Goal: Task Accomplishment & Management: Use online tool/utility

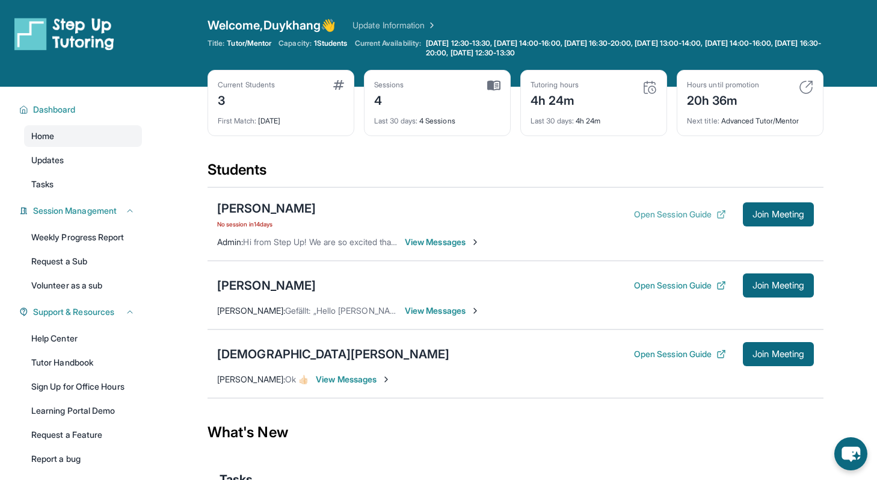
click at [684, 209] on button "Open Session Guide" at bounding box center [680, 214] width 92 height 12
click at [645, 286] on button "Open Session Guide" at bounding box center [680, 285] width 92 height 12
click at [708, 350] on button "Open Session Guide" at bounding box center [680, 354] width 92 height 12
click at [668, 295] on div "Open Session Guide Join Meeting" at bounding box center [724, 285] width 180 height 24
click at [660, 282] on button "Open Session Guide" at bounding box center [680, 285] width 92 height 12
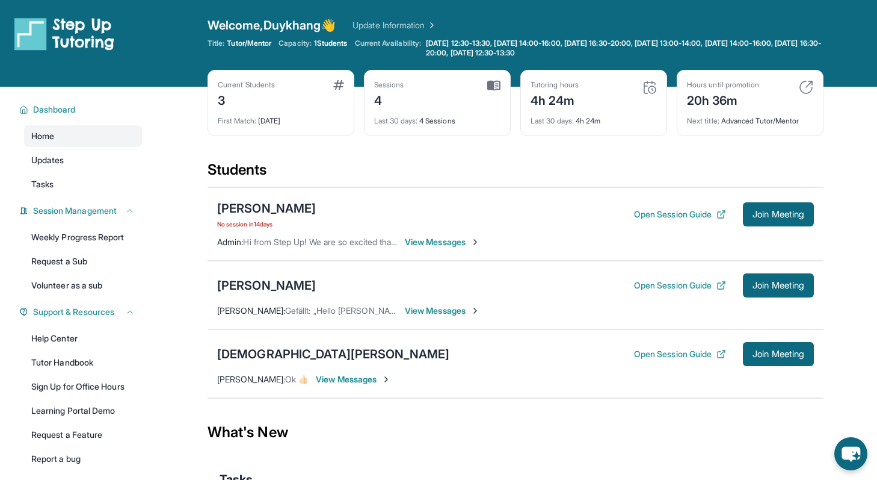
click at [682, 221] on div "Open Session Guide Join Meeting" at bounding box center [724, 214] width 180 height 24
click at [639, 284] on button "Open Session Guide" at bounding box center [680, 285] width 92 height 12
click at [688, 284] on button "Open Session Guide" at bounding box center [680, 285] width 92 height 12
click at [765, 282] on span "Join Meeting" at bounding box center [779, 285] width 52 height 7
click at [294, 282] on div "[PERSON_NAME]" at bounding box center [266, 285] width 99 height 17
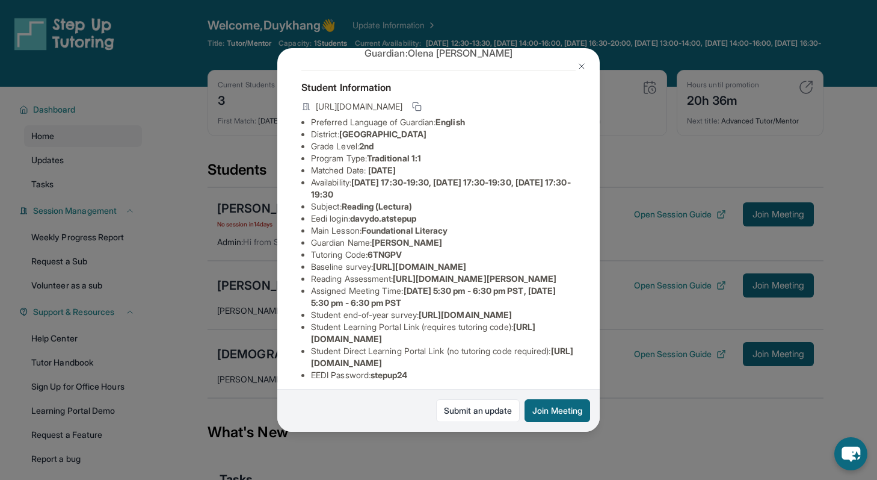
scroll to position [63, 0]
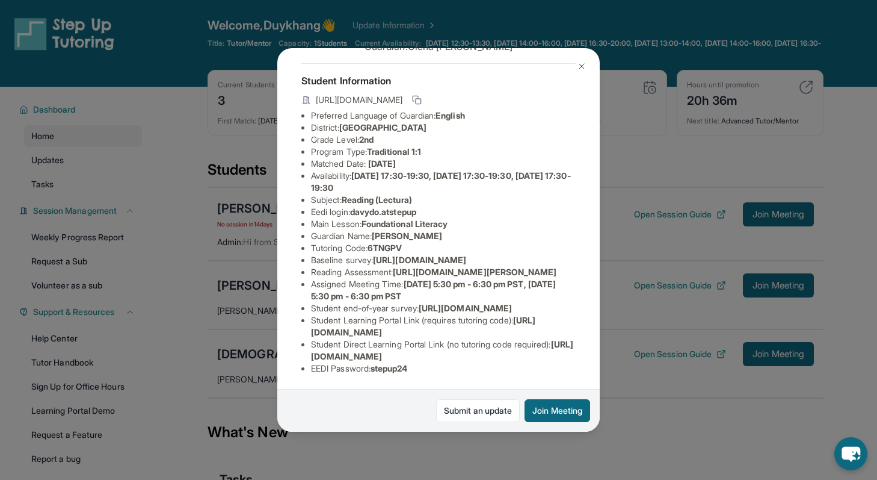
click at [578, 67] on img at bounding box center [582, 66] width 10 height 10
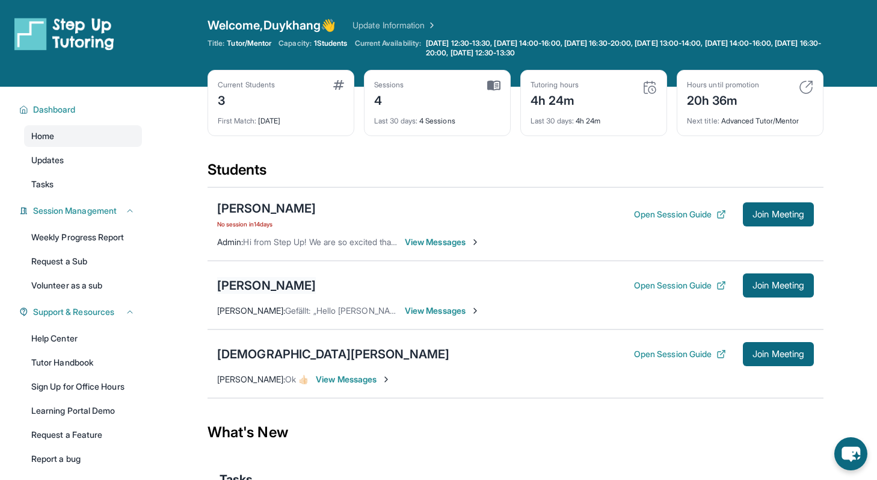
click at [288, 285] on div "[PERSON_NAME]" at bounding box center [266, 285] width 99 height 17
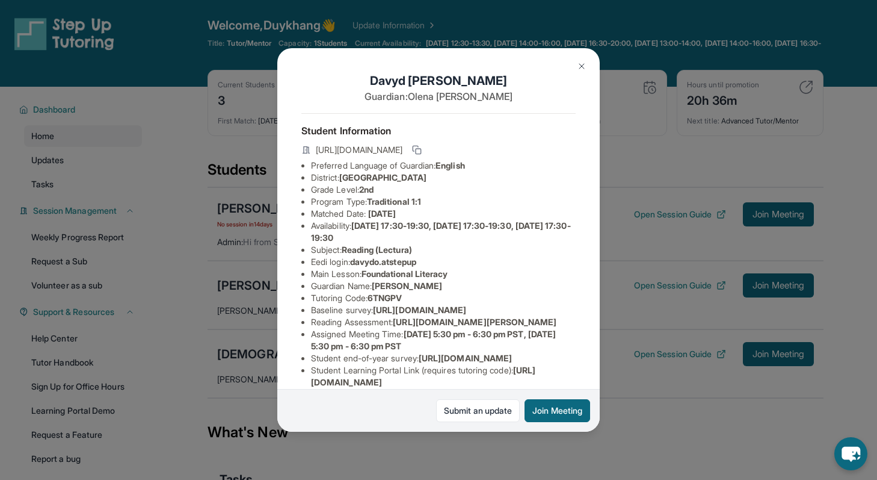
scroll to position [146, 0]
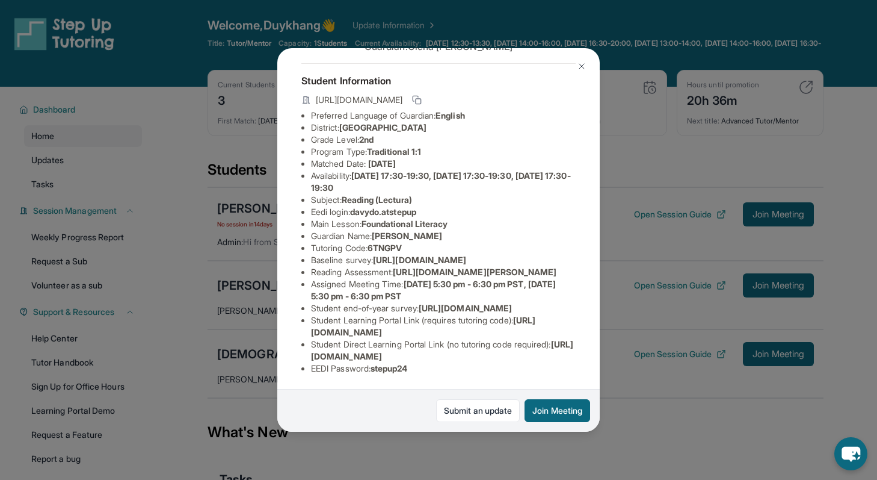
click at [578, 61] on img at bounding box center [582, 66] width 10 height 10
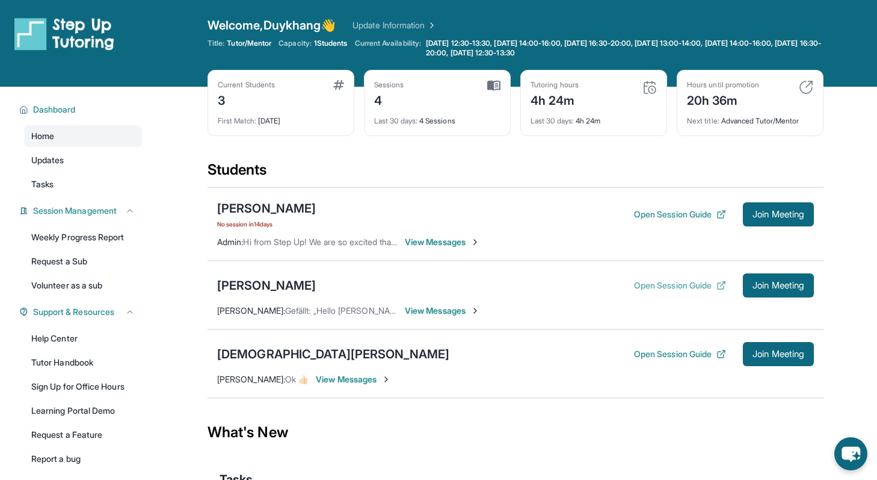
click at [661, 282] on button "Open Session Guide" at bounding box center [680, 285] width 92 height 12
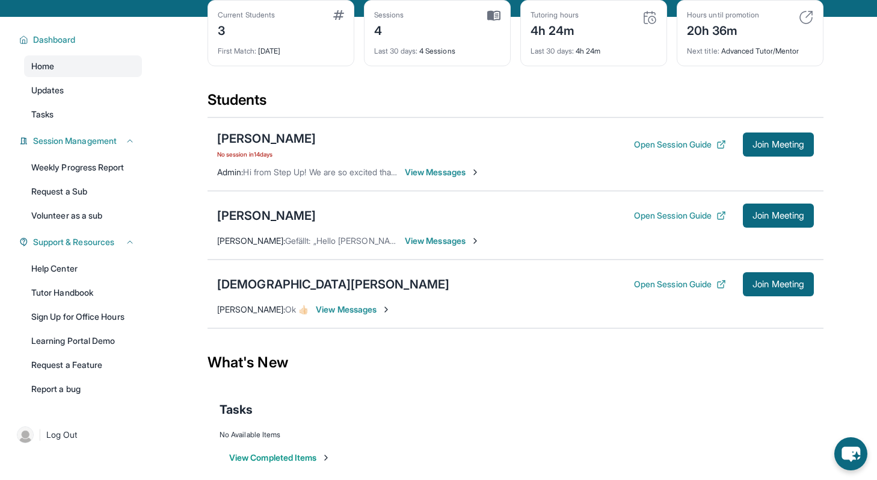
scroll to position [87, 0]
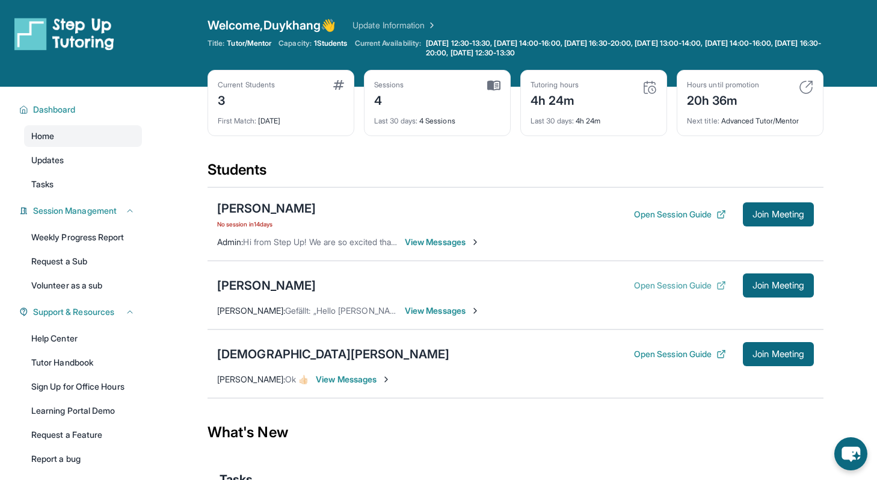
click at [717, 288] on icon at bounding box center [722, 285] width 10 height 10
click at [288, 289] on div "[PERSON_NAME]" at bounding box center [266, 285] width 99 height 17
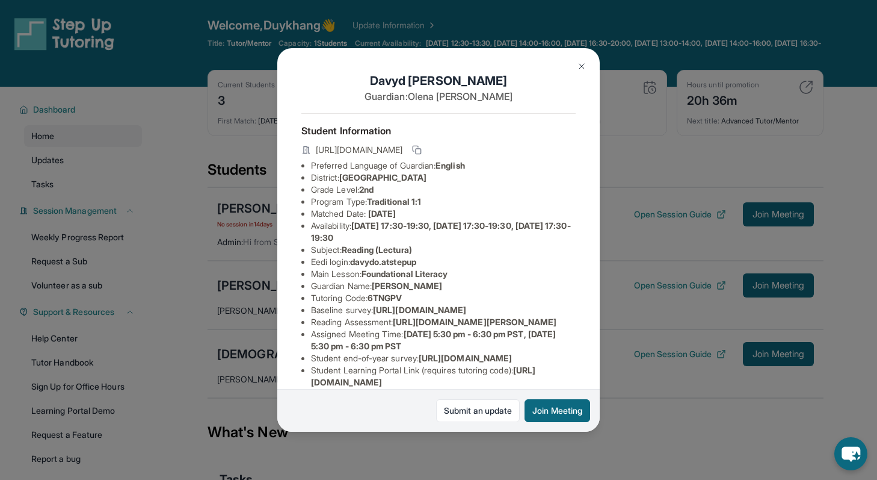
click at [635, 188] on div "[PERSON_NAME] Guardian: [PERSON_NAME] Student Information [URL][DOMAIN_NAME] Pr…" at bounding box center [438, 240] width 877 height 480
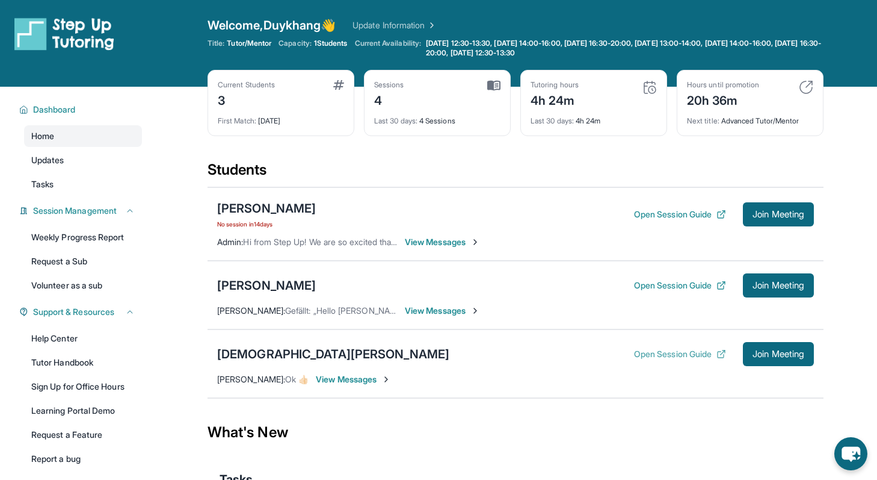
click at [706, 359] on button "Open Session Guide" at bounding box center [680, 354] width 92 height 12
